Goal: Task Accomplishment & Management: Use online tool/utility

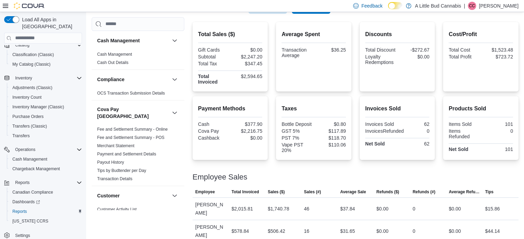
scroll to position [120, 0]
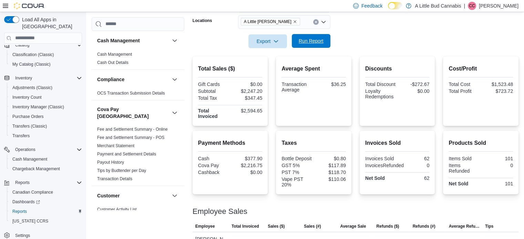
click at [318, 43] on span "Run Report" at bounding box center [311, 41] width 25 height 7
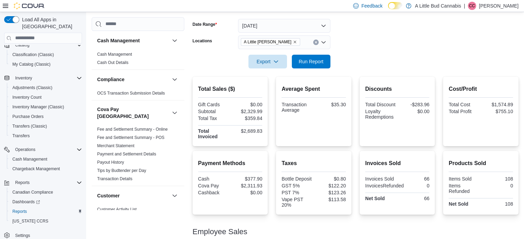
scroll to position [51, 0]
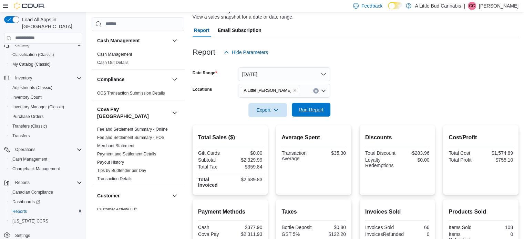
click at [320, 109] on span "Run Report" at bounding box center [311, 109] width 25 height 7
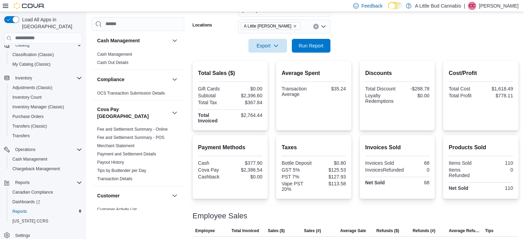
scroll to position [86, 0]
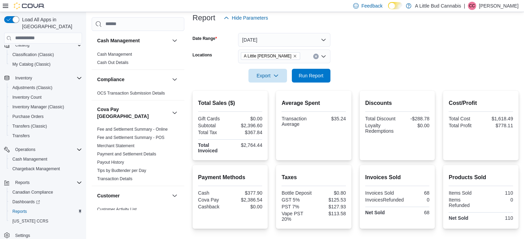
click at [366, 43] on form "Date Range [DATE] Locations A Little [PERSON_NAME] Export Run Report" at bounding box center [356, 54] width 326 height 58
click at [297, 79] on span "Run Report" at bounding box center [311, 76] width 30 height 14
click at [302, 77] on span "Run Report" at bounding box center [311, 75] width 25 height 7
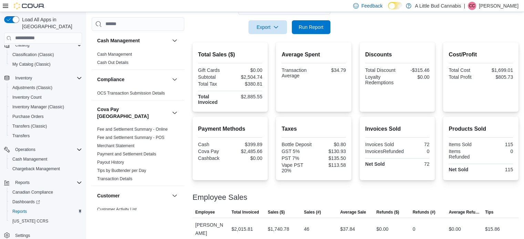
scroll to position [155, 0]
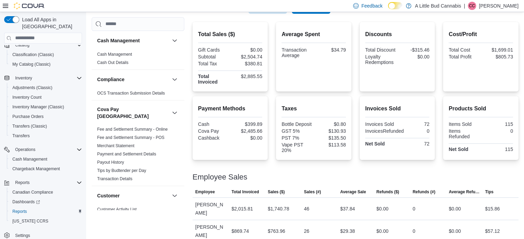
click at [358, 95] on div "Total Sales ($) Gift Cards $0.00 Subtotal $2,504.74 Total Tax $380.81 Total Inv…" at bounding box center [356, 132] width 326 height 221
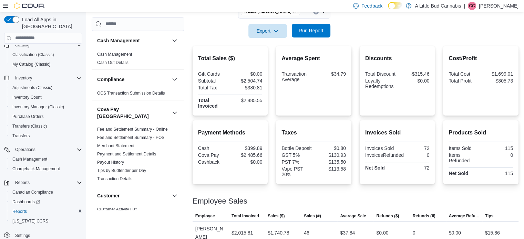
scroll to position [120, 0]
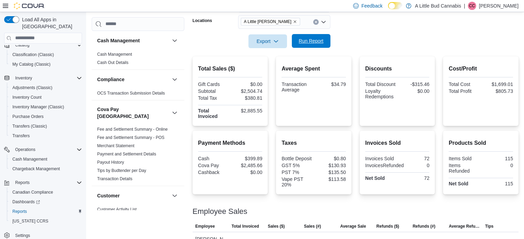
click at [320, 40] on span "Run Report" at bounding box center [311, 41] width 25 height 7
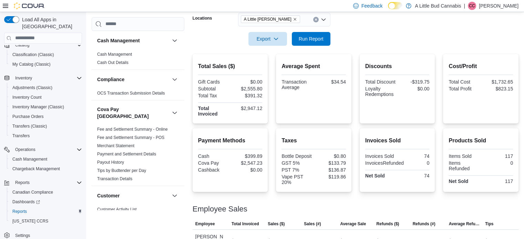
scroll to position [155, 0]
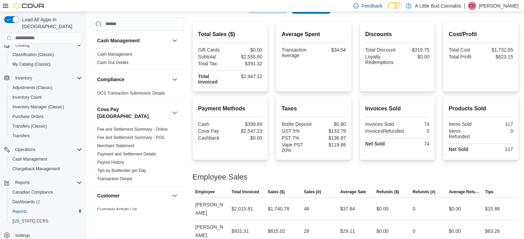
click at [356, 87] on div "Total Sales ($) Gift Cards $0.00 Subtotal $2,555.80 Total Tax $391.32 Total Inv…" at bounding box center [356, 57] width 326 height 70
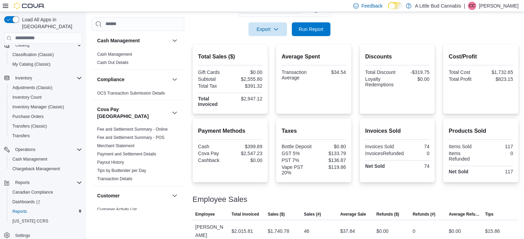
scroll to position [120, 0]
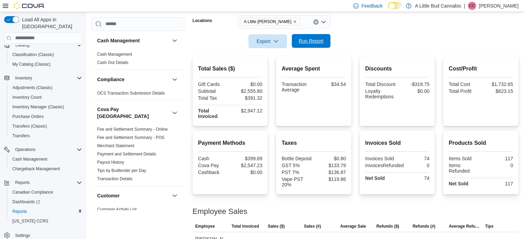
click at [302, 37] on span "Run Report" at bounding box center [311, 41] width 30 height 14
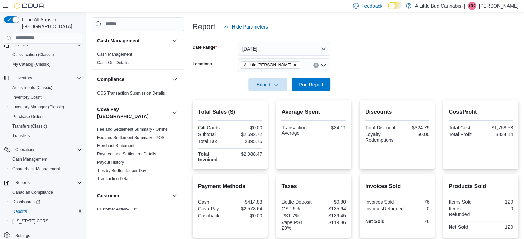
scroll to position [0, 0]
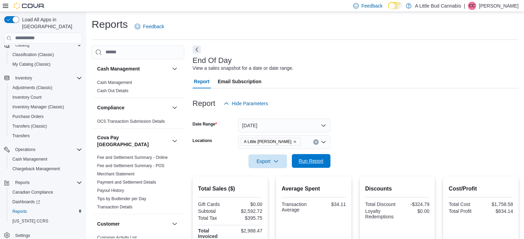
click at [319, 157] on span "Run Report" at bounding box center [311, 161] width 30 height 14
click at [312, 155] on span "Run Report" at bounding box center [311, 161] width 30 height 14
click at [116, 81] on link "Cash Management" at bounding box center [114, 82] width 35 height 5
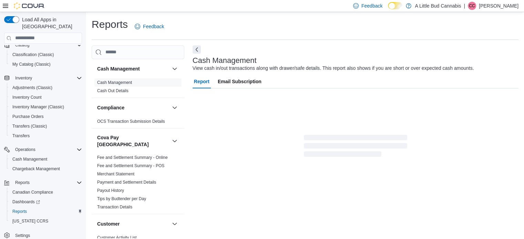
scroll to position [4, 0]
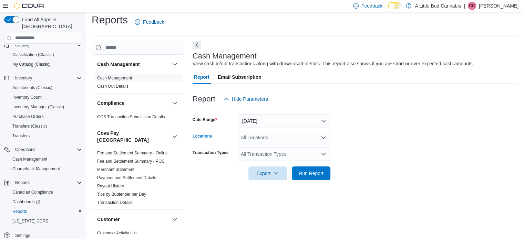
click at [269, 135] on div "All Locations" at bounding box center [284, 138] width 92 height 14
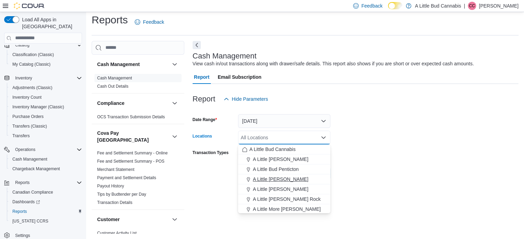
click at [295, 180] on span "A Little [PERSON_NAME]" at bounding box center [280, 179] width 55 height 7
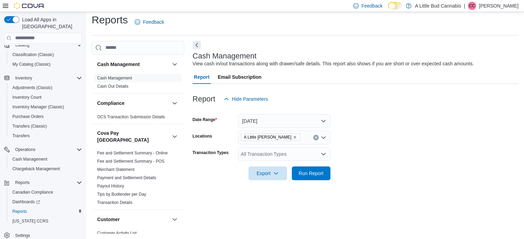
drag, startPoint x: 409, startPoint y: 143, endPoint x: 376, endPoint y: 154, distance: 34.4
click at [409, 144] on form "Date Range [DATE] Locations A Little [PERSON_NAME] Transaction Types All Transa…" at bounding box center [356, 143] width 326 height 74
click at [298, 153] on div "All Transaction Types" at bounding box center [284, 154] width 92 height 14
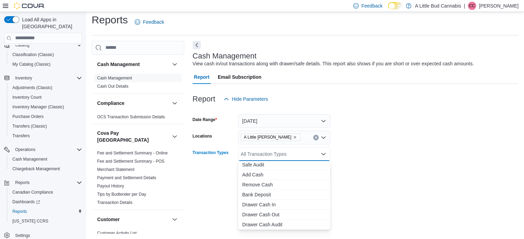
scroll to position [41, 0]
click at [270, 227] on span "Cash Skim" at bounding box center [284, 225] width 84 height 7
click at [387, 183] on div at bounding box center [356, 185] width 326 height 8
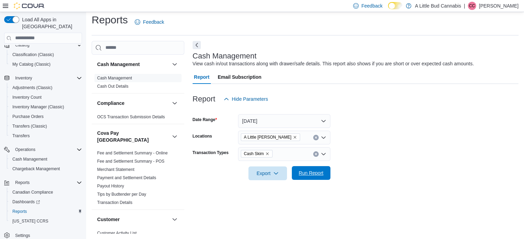
click at [318, 173] on span "Run Report" at bounding box center [311, 173] width 25 height 7
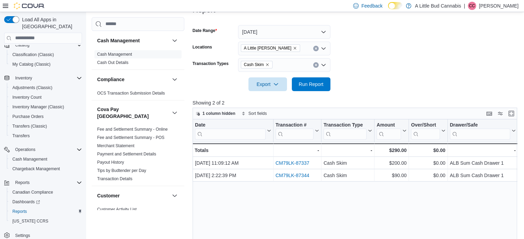
scroll to position [39, 0]
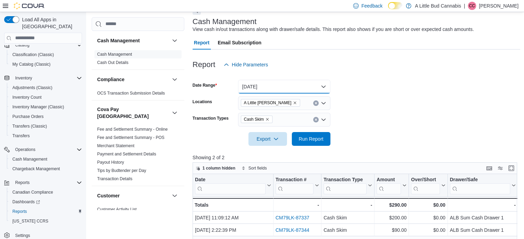
click at [271, 90] on button "[DATE]" at bounding box center [284, 87] width 92 height 14
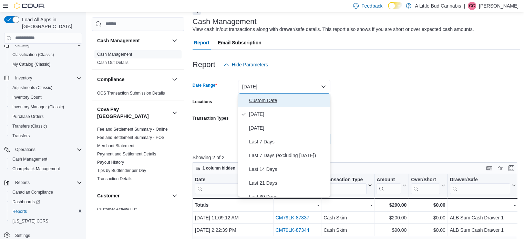
click at [267, 101] on span "Custom Date" at bounding box center [288, 100] width 79 height 8
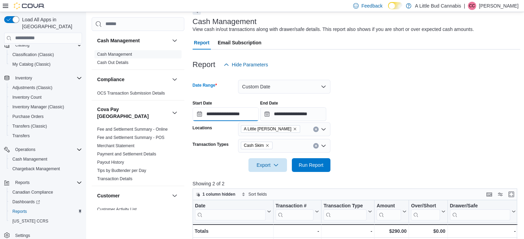
click at [230, 116] on input "**********" at bounding box center [226, 114] width 66 height 14
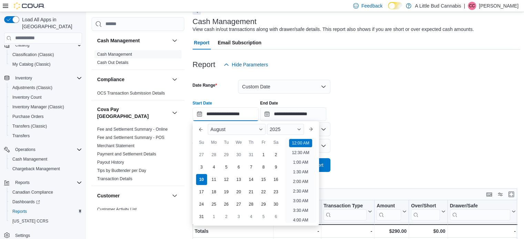
scroll to position [21, 0]
click at [213, 165] on div "4" at bounding box center [214, 167] width 12 height 12
type input "**********"
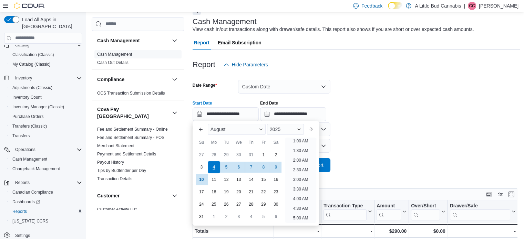
scroll to position [1, 0]
click at [378, 143] on form "**********" at bounding box center [357, 122] width 328 height 101
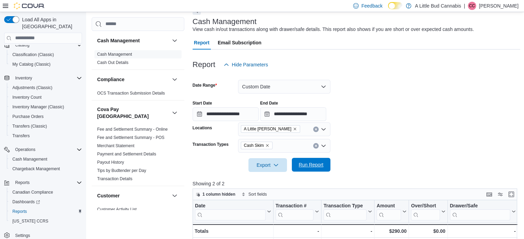
click at [308, 165] on span "Run Report" at bounding box center [311, 165] width 25 height 7
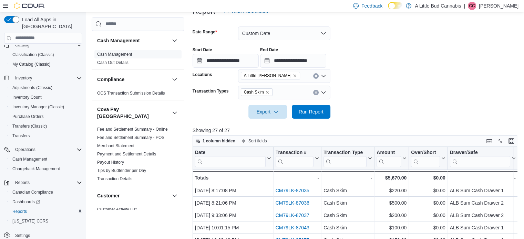
scroll to position [142, 0]
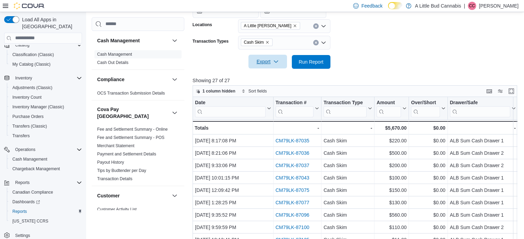
drag, startPoint x: 265, startPoint y: 57, endPoint x: 391, endPoint y: 70, distance: 127.1
click at [265, 57] on span "Export" at bounding box center [268, 62] width 30 height 14
drag, startPoint x: 270, startPoint y: 74, endPoint x: 460, endPoint y: 63, distance: 190.1
click at [270, 74] on span "Export to Excel" at bounding box center [268, 76] width 31 height 6
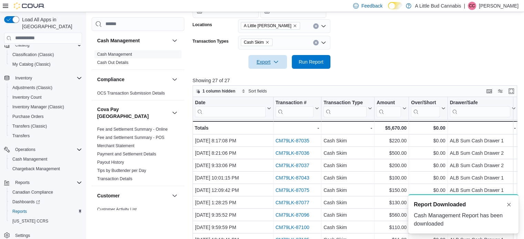
scroll to position [0, 0]
